Goal: Transaction & Acquisition: Purchase product/service

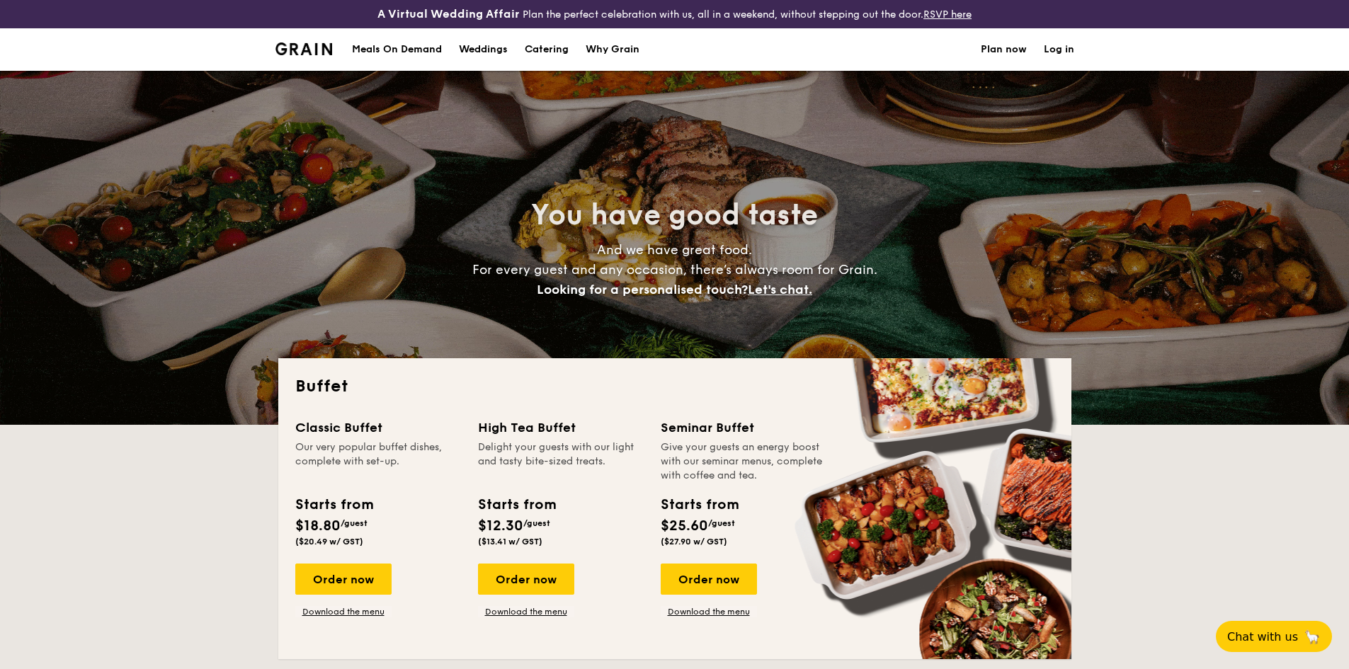
select select
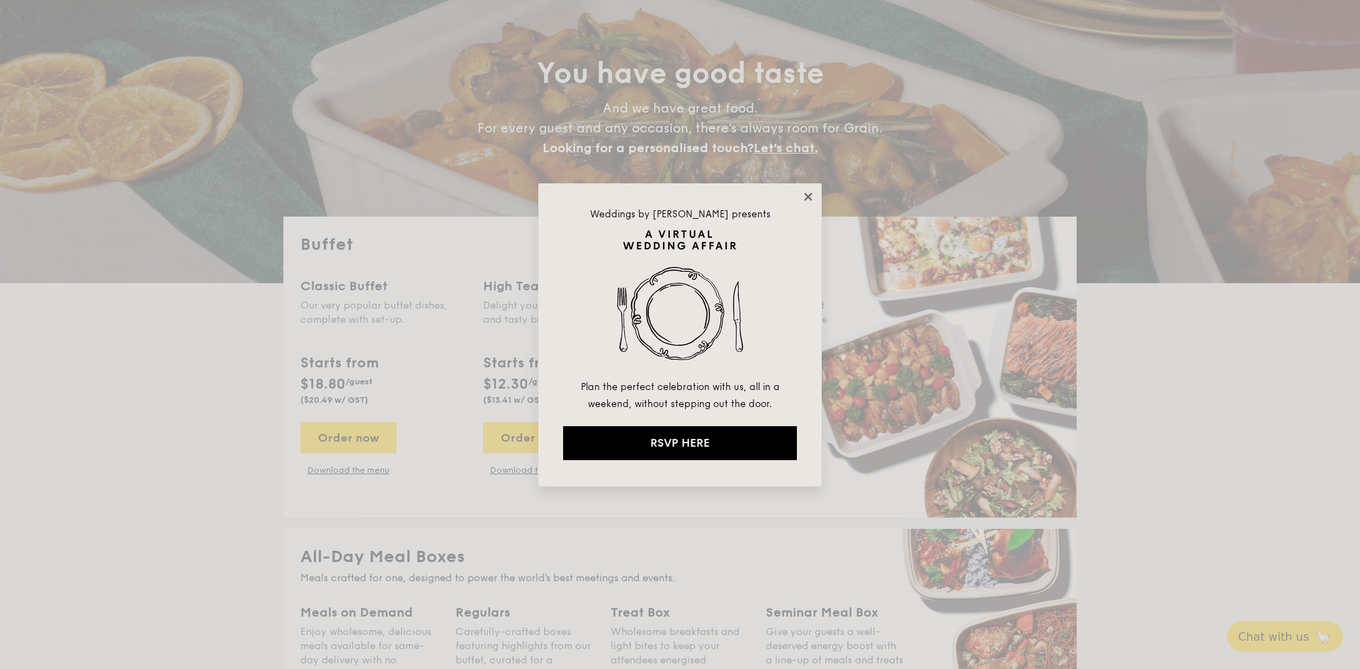
click at [810, 191] on icon at bounding box center [808, 197] width 13 height 13
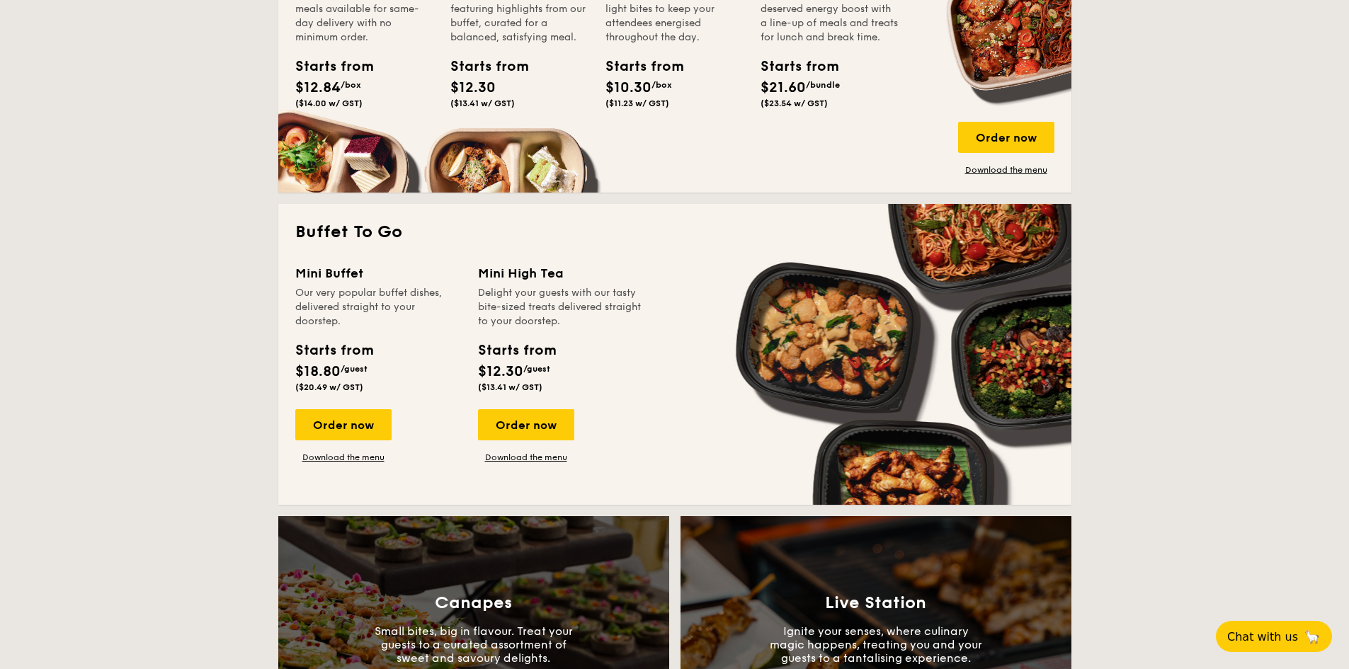
scroll to position [567, 0]
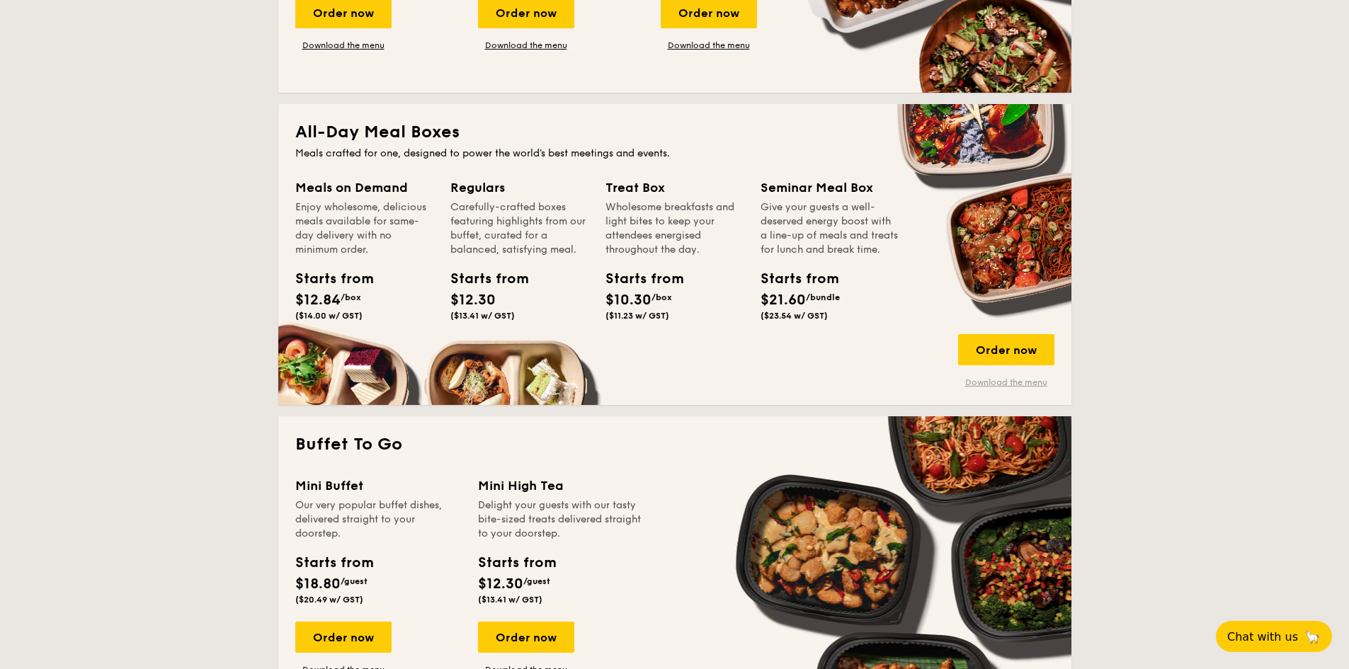
click at [1009, 379] on link "Download the menu" at bounding box center [1006, 382] width 96 height 11
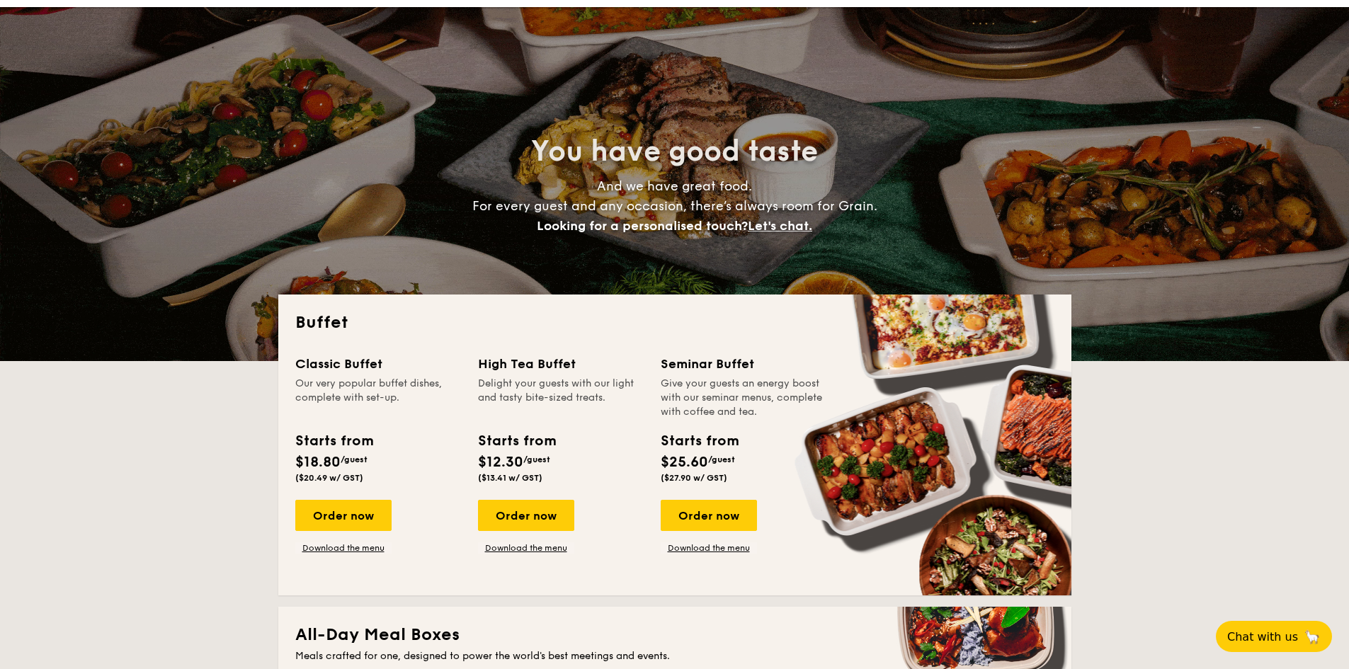
scroll to position [0, 0]
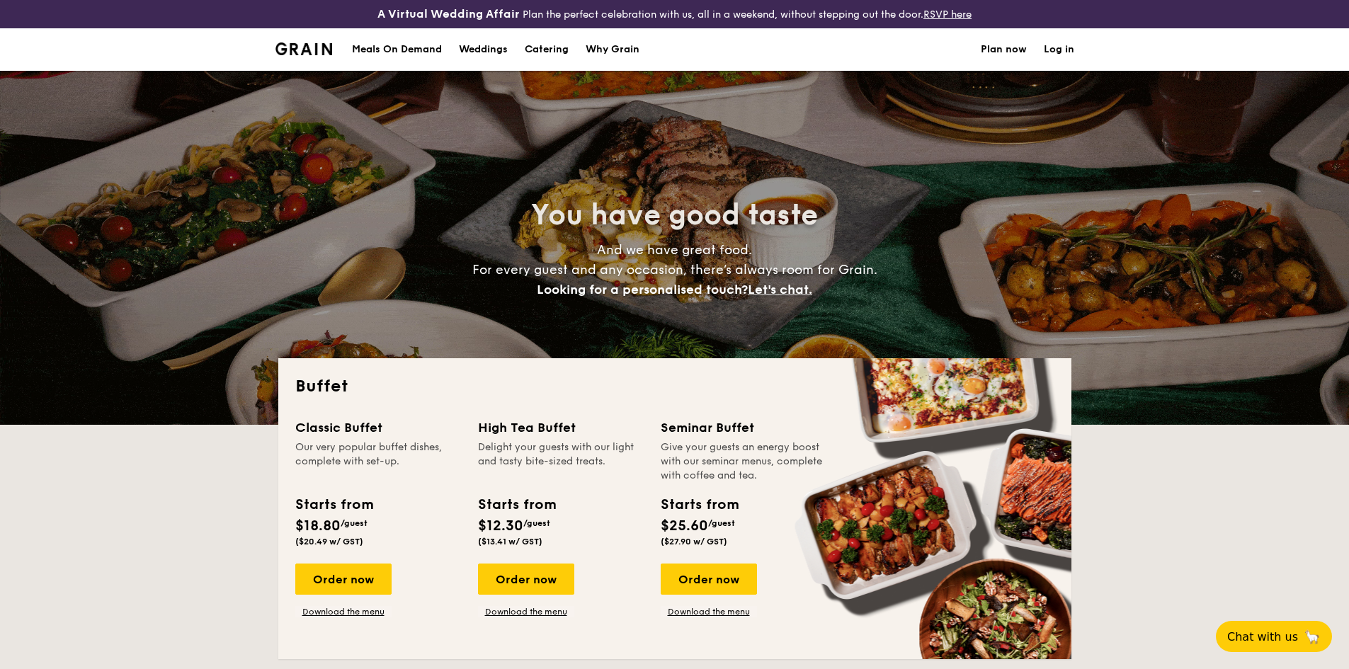
click at [409, 52] on div "Meals On Demand" at bounding box center [397, 49] width 90 height 42
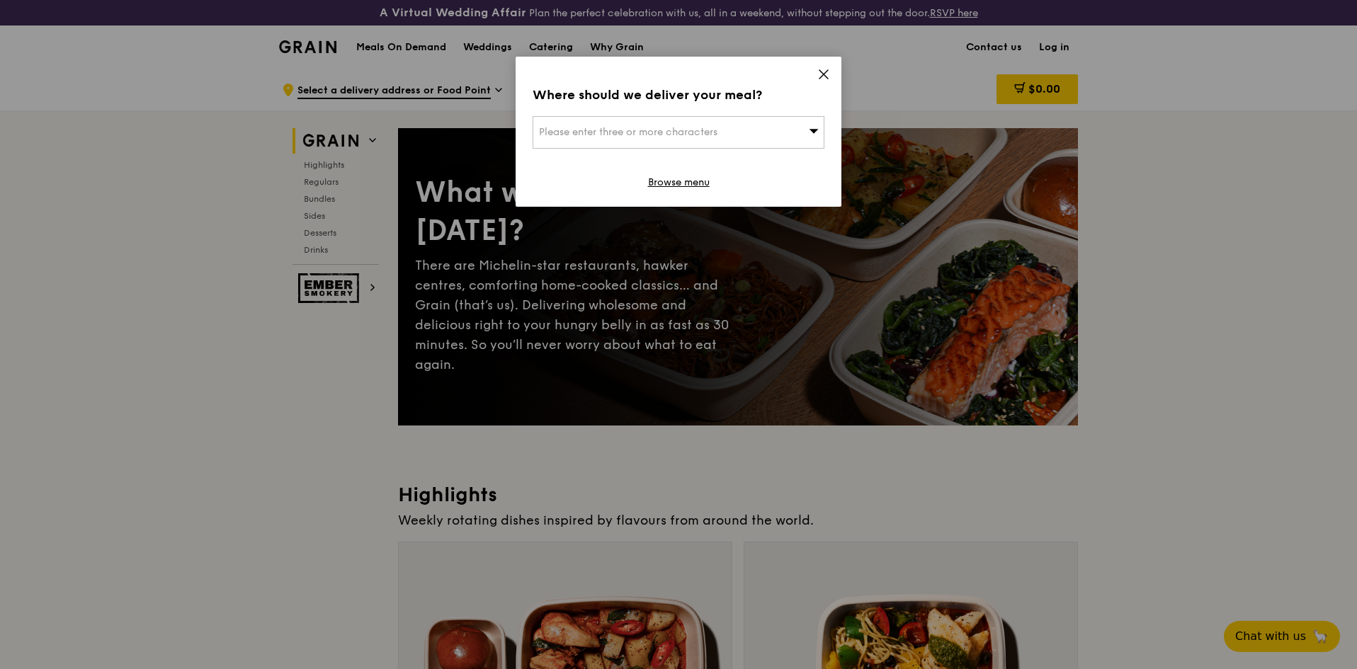
click at [818, 81] on span at bounding box center [823, 77] width 13 height 16
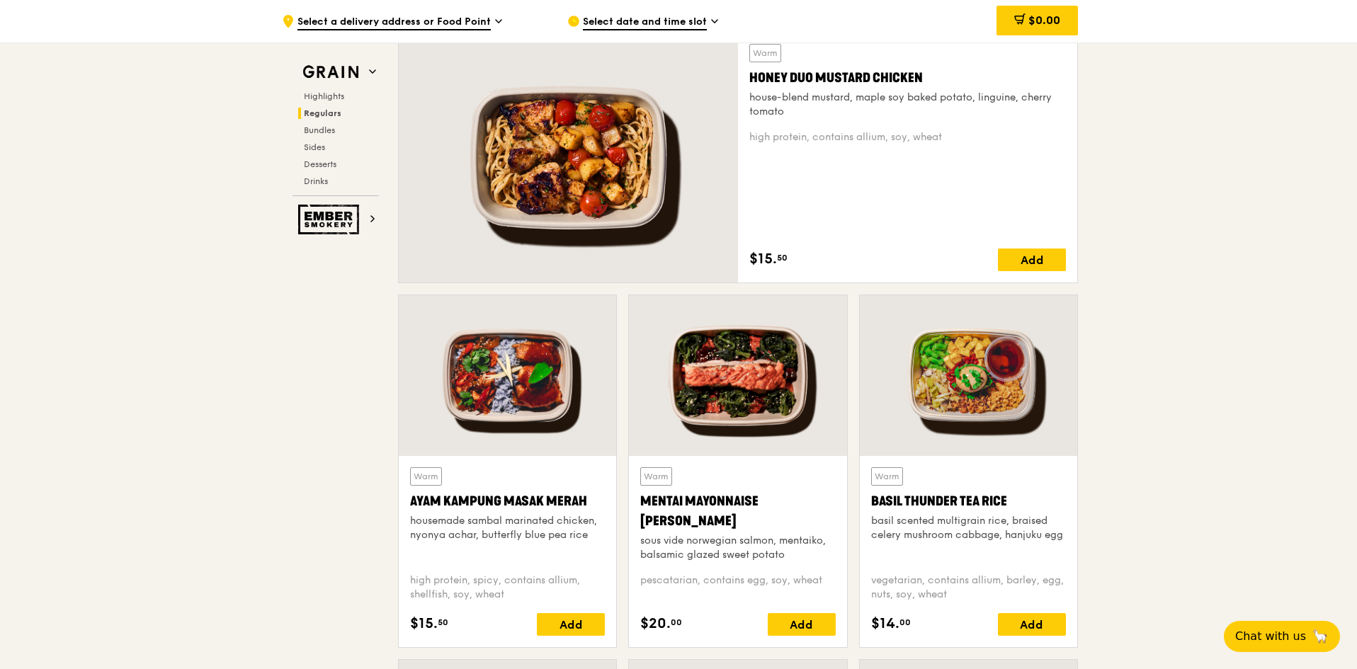
scroll to position [992, 0]
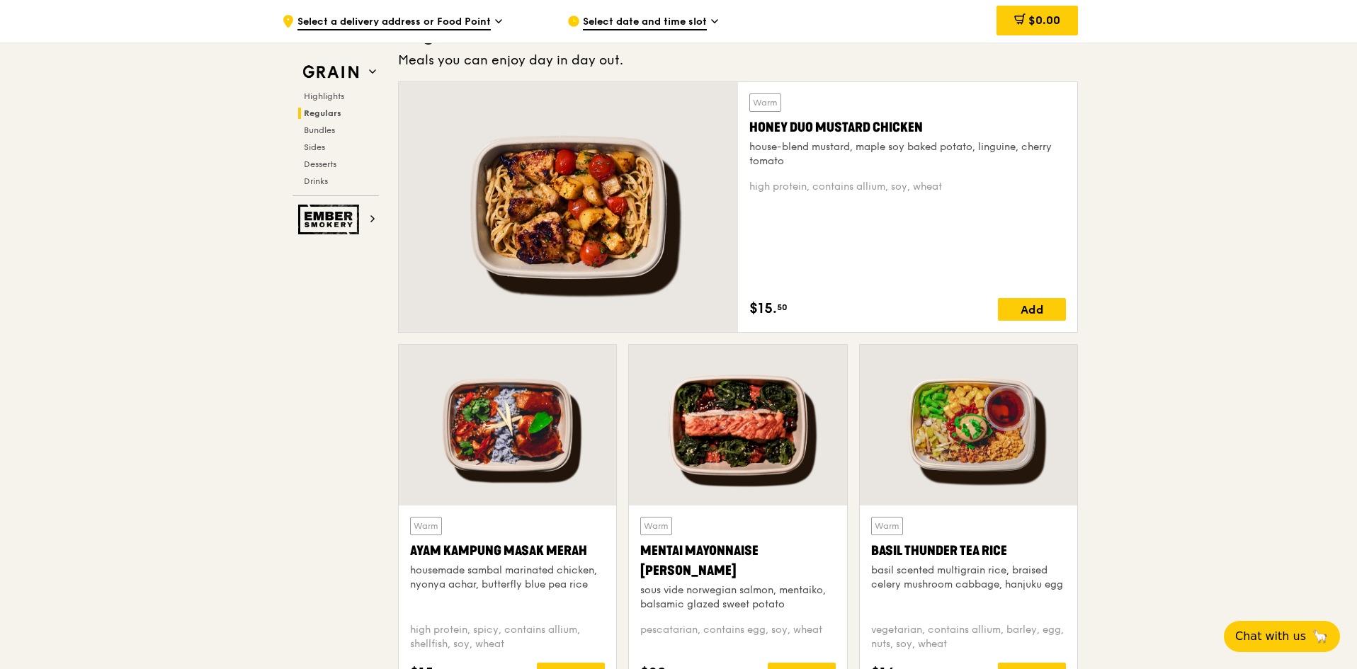
click at [693, 16] on span "Select date and time slot" at bounding box center [645, 23] width 124 height 16
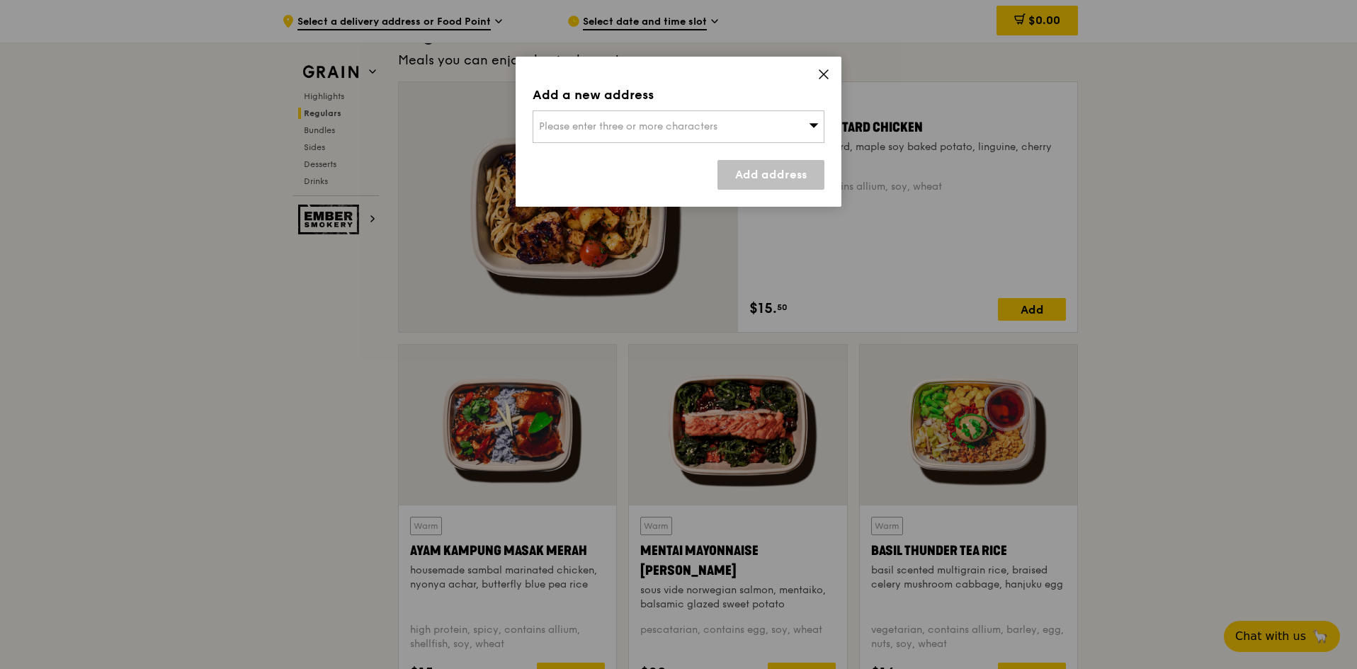
click at [800, 129] on div "Please enter three or more characters" at bounding box center [679, 126] width 292 height 33
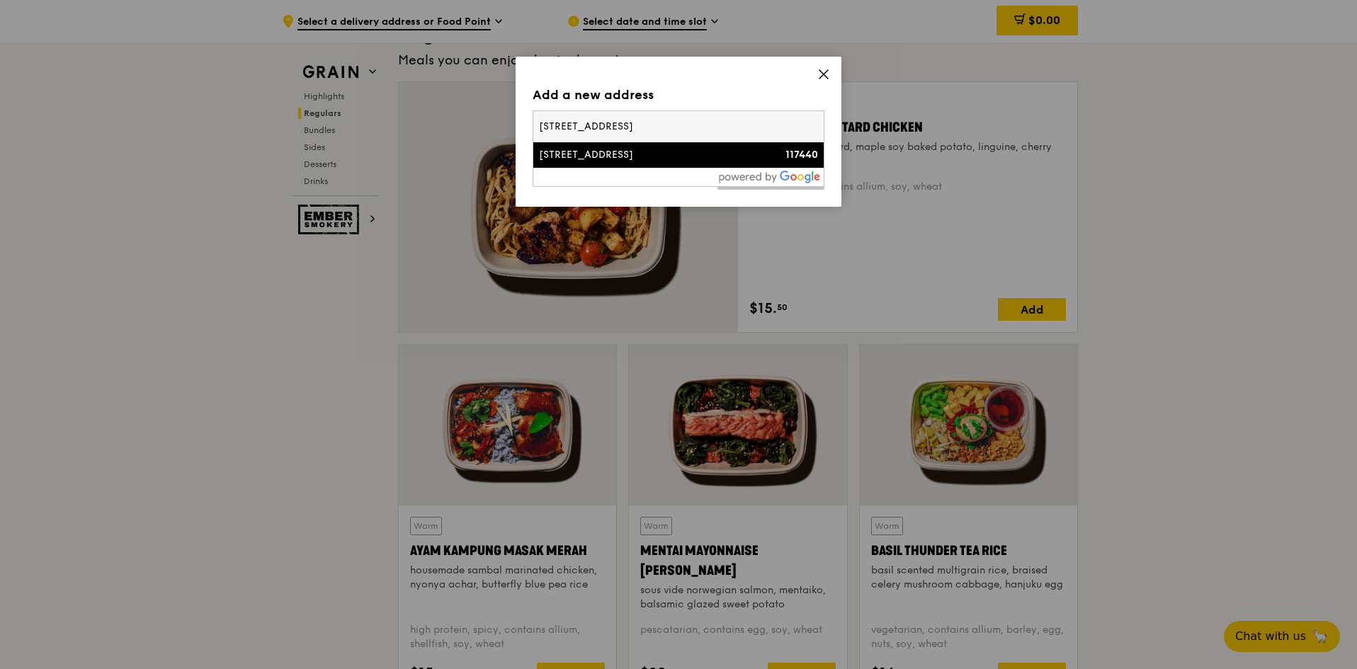
type input "[STREET_ADDRESS]"
click at [758, 159] on div "117440" at bounding box center [784, 155] width 70 height 14
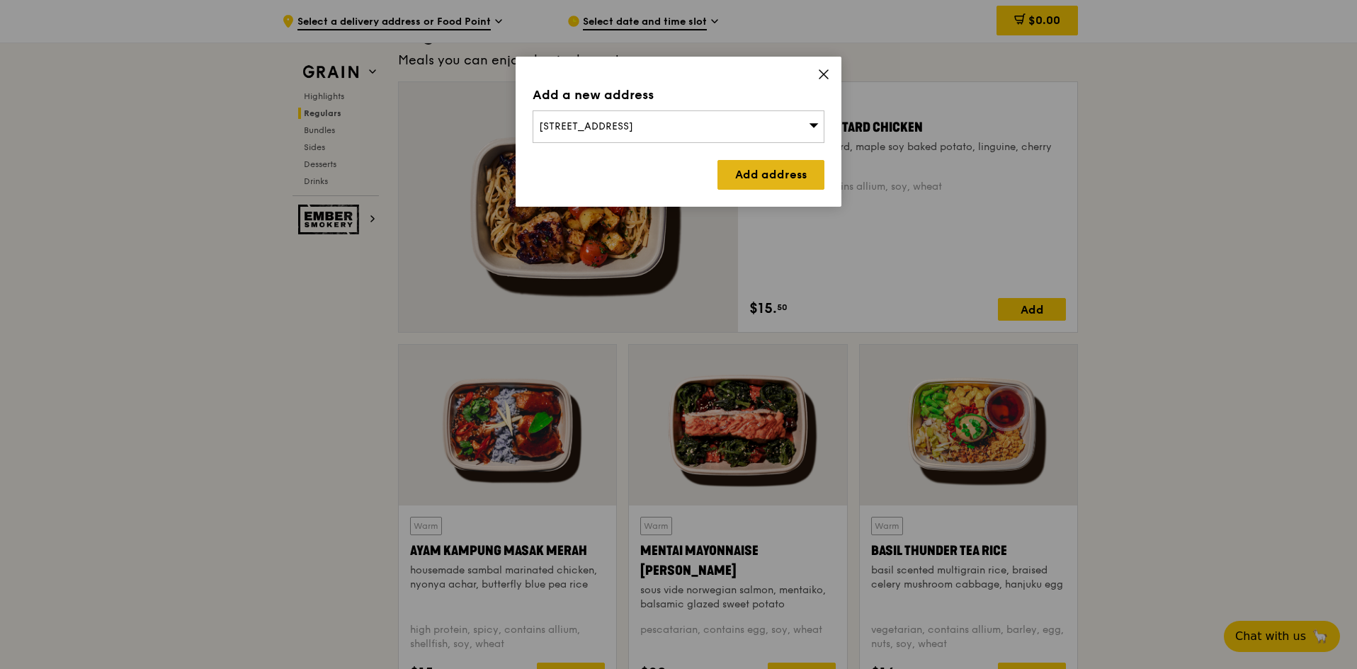
click at [758, 170] on link "Add address" at bounding box center [771, 175] width 107 height 30
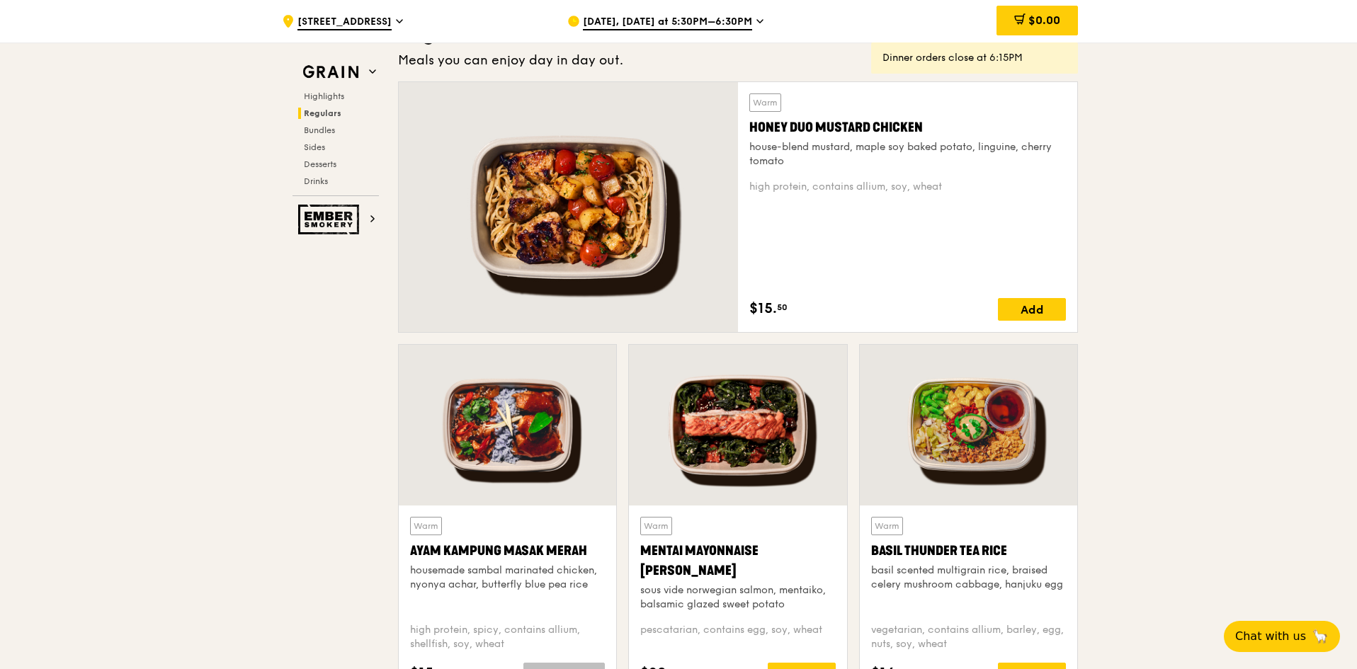
click at [715, 26] on span "[DATE], [DATE] at 5:30PM–6:30PM" at bounding box center [667, 23] width 169 height 16
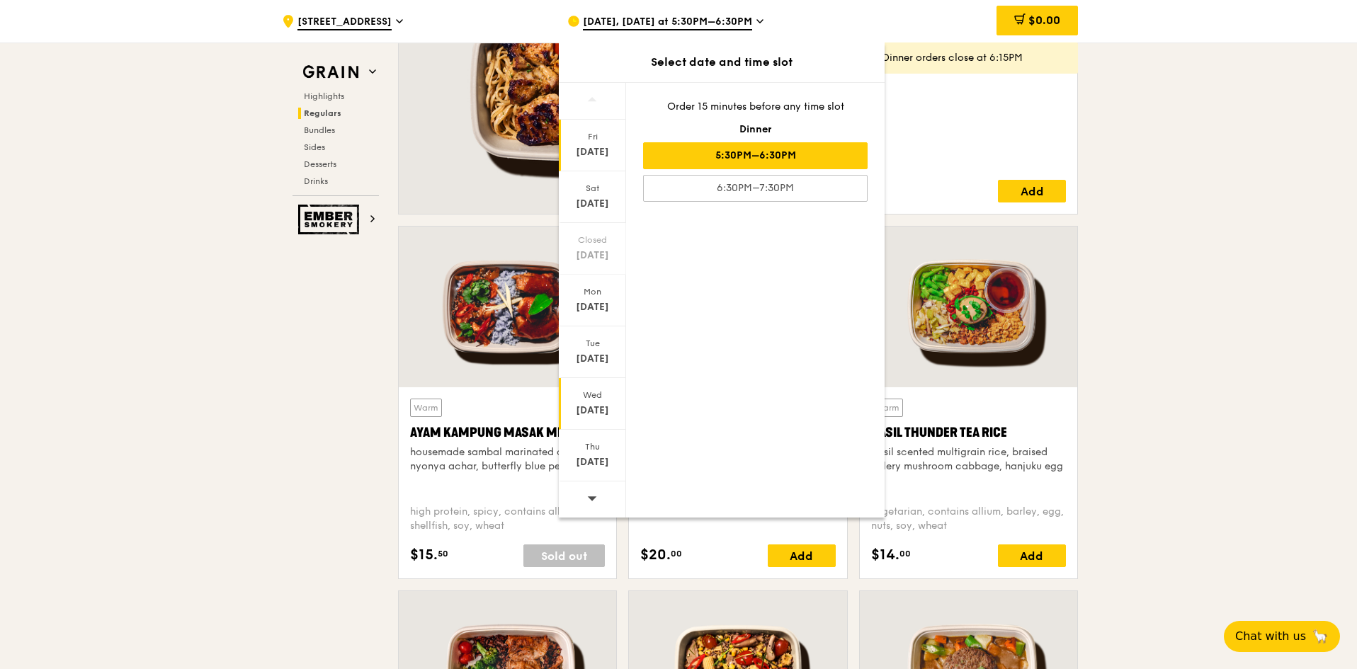
scroll to position [1417, 0]
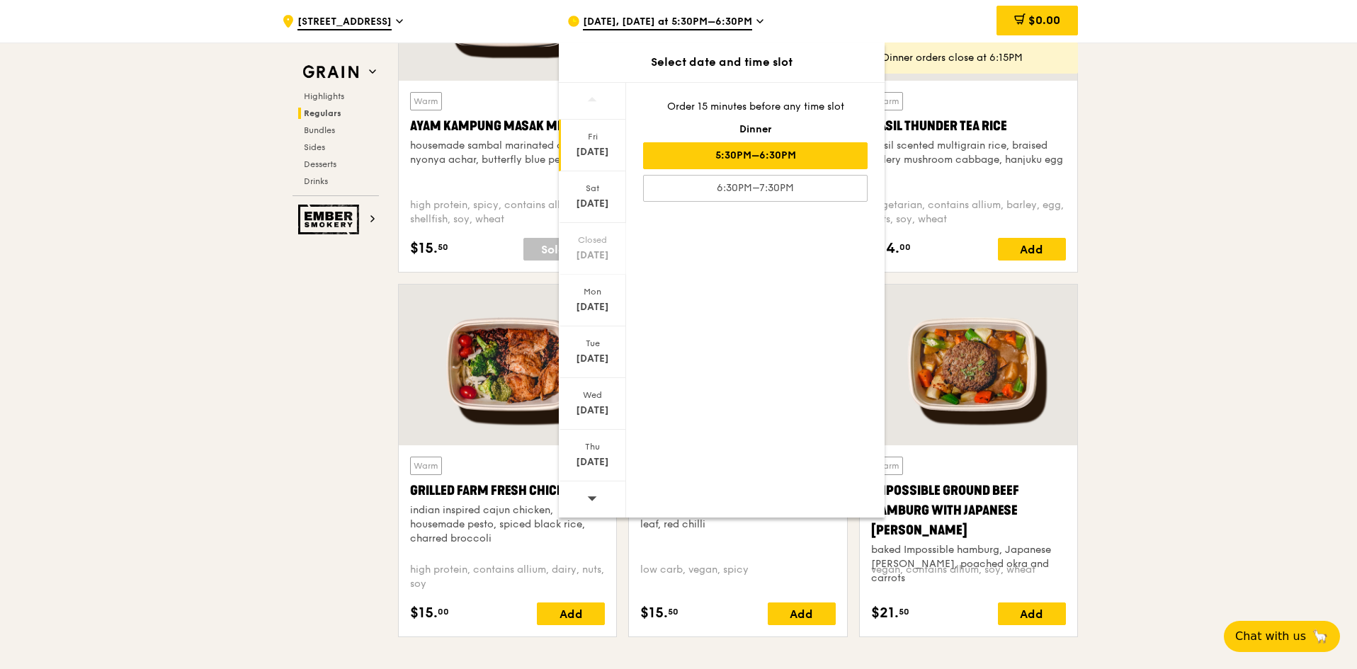
click at [599, 498] on div at bounding box center [592, 500] width 67 height 36
click at [598, 498] on div at bounding box center [592, 500] width 67 height 36
click at [595, 503] on icon at bounding box center [592, 498] width 10 height 11
click at [596, 466] on div "[DATE]" at bounding box center [592, 462] width 63 height 14
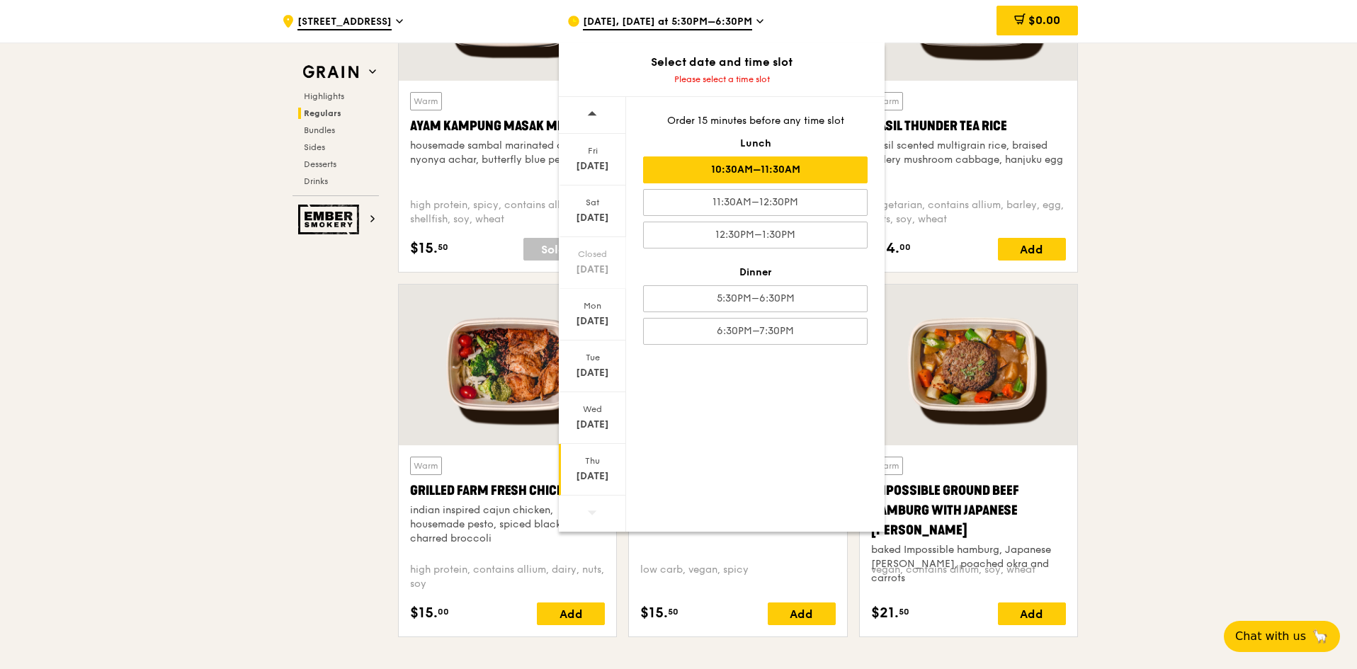
click at [817, 165] on div "10:30AM–11:30AM" at bounding box center [755, 170] width 225 height 27
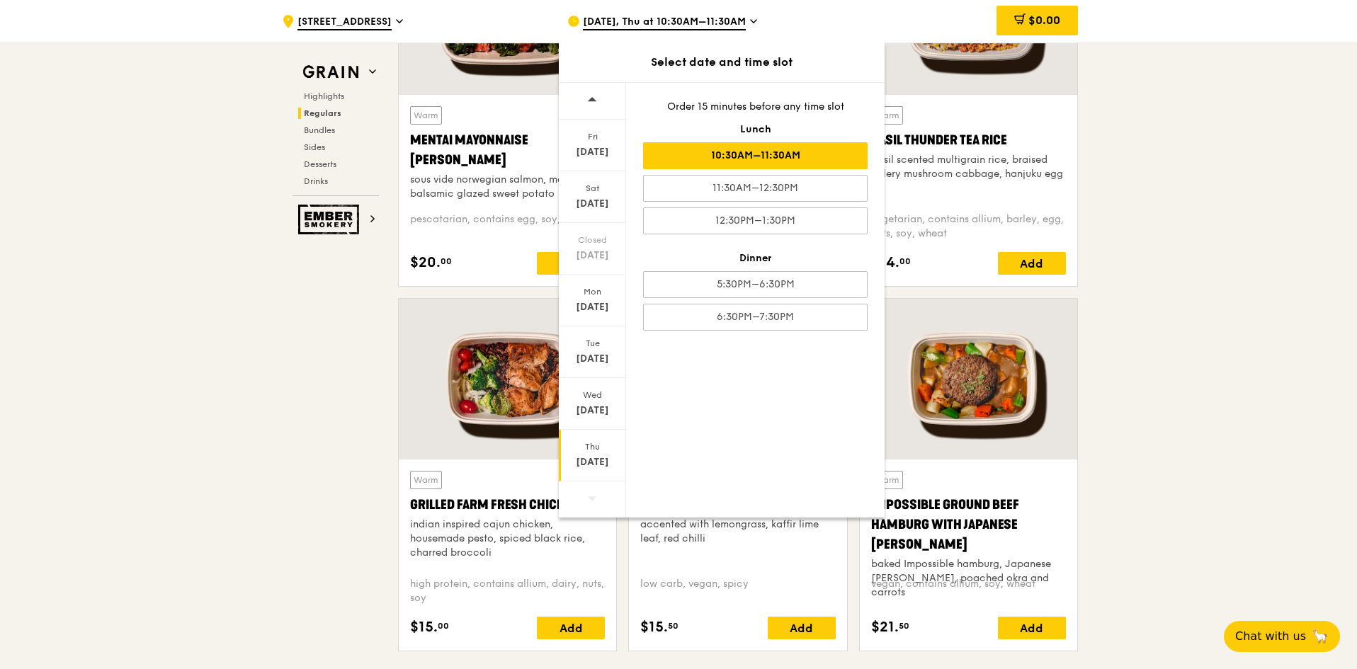
scroll to position [1431, 0]
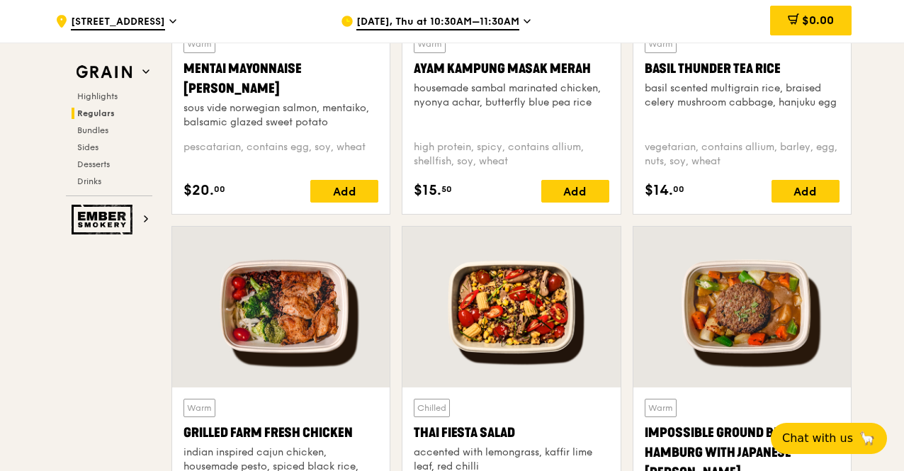
scroll to position [1487, 0]
